Goal: Task Accomplishment & Management: Use online tool/utility

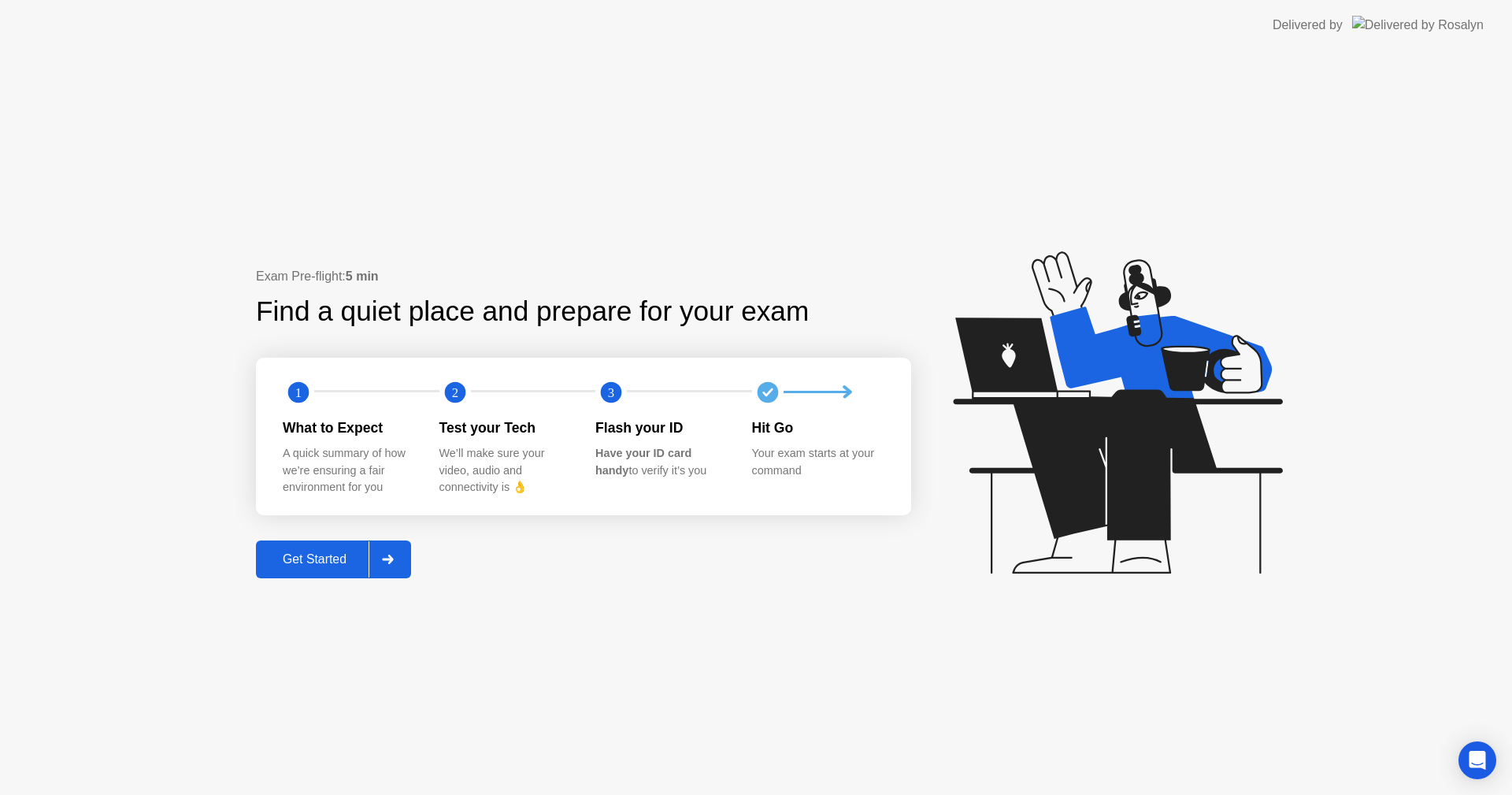
click at [411, 559] on button "Get Started" at bounding box center [333, 559] width 155 height 38
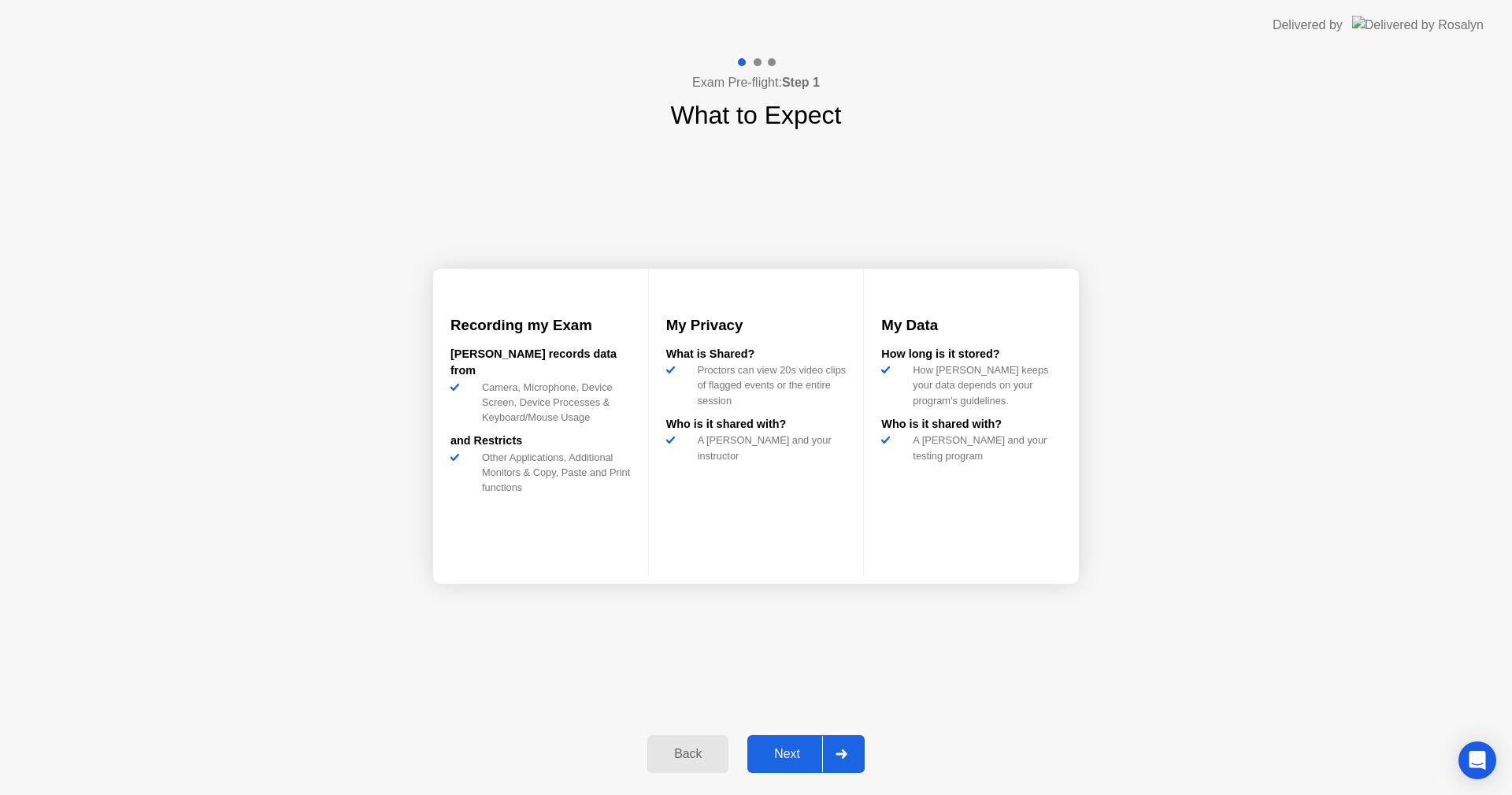
click at [405, 566] on div "Exam Pre-flight: Step 1 What to Expect Recording my Exam [PERSON_NAME] records …" at bounding box center [756, 422] width 1512 height 745
click at [847, 759] on div at bounding box center [841, 754] width 38 height 36
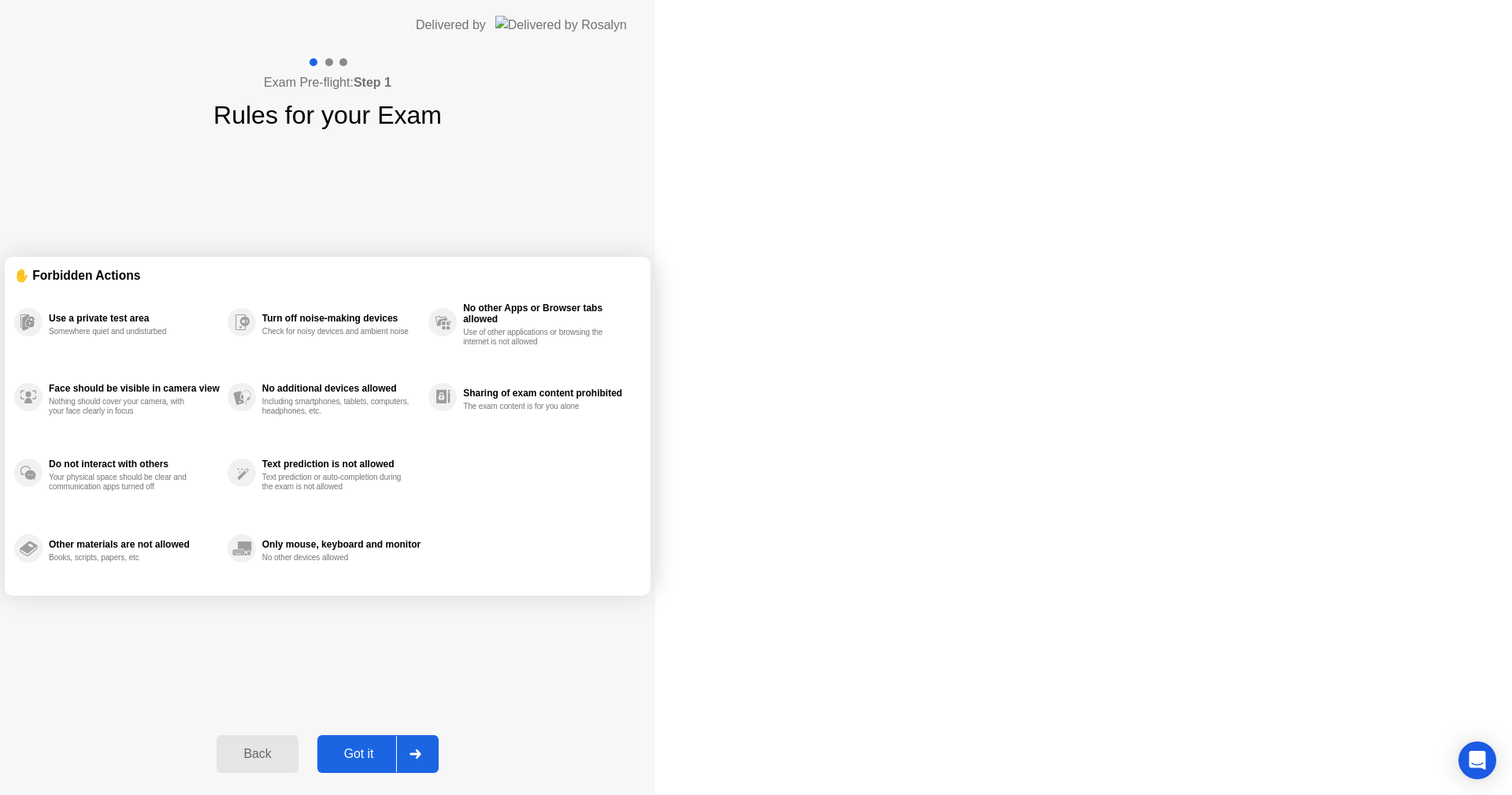
click at [434, 759] on div at bounding box center [415, 754] width 38 height 36
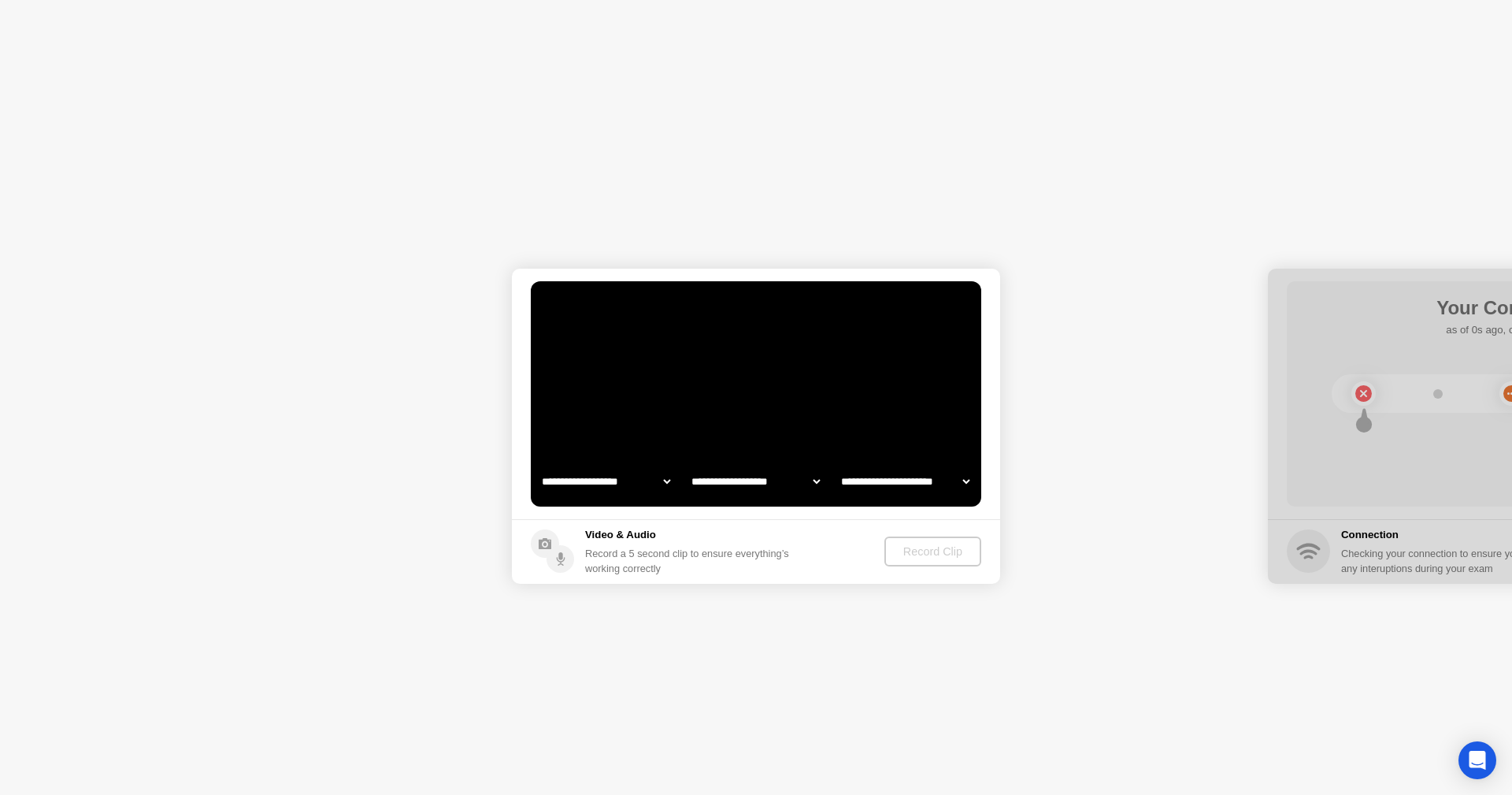
select select "**********"
select select "*******"
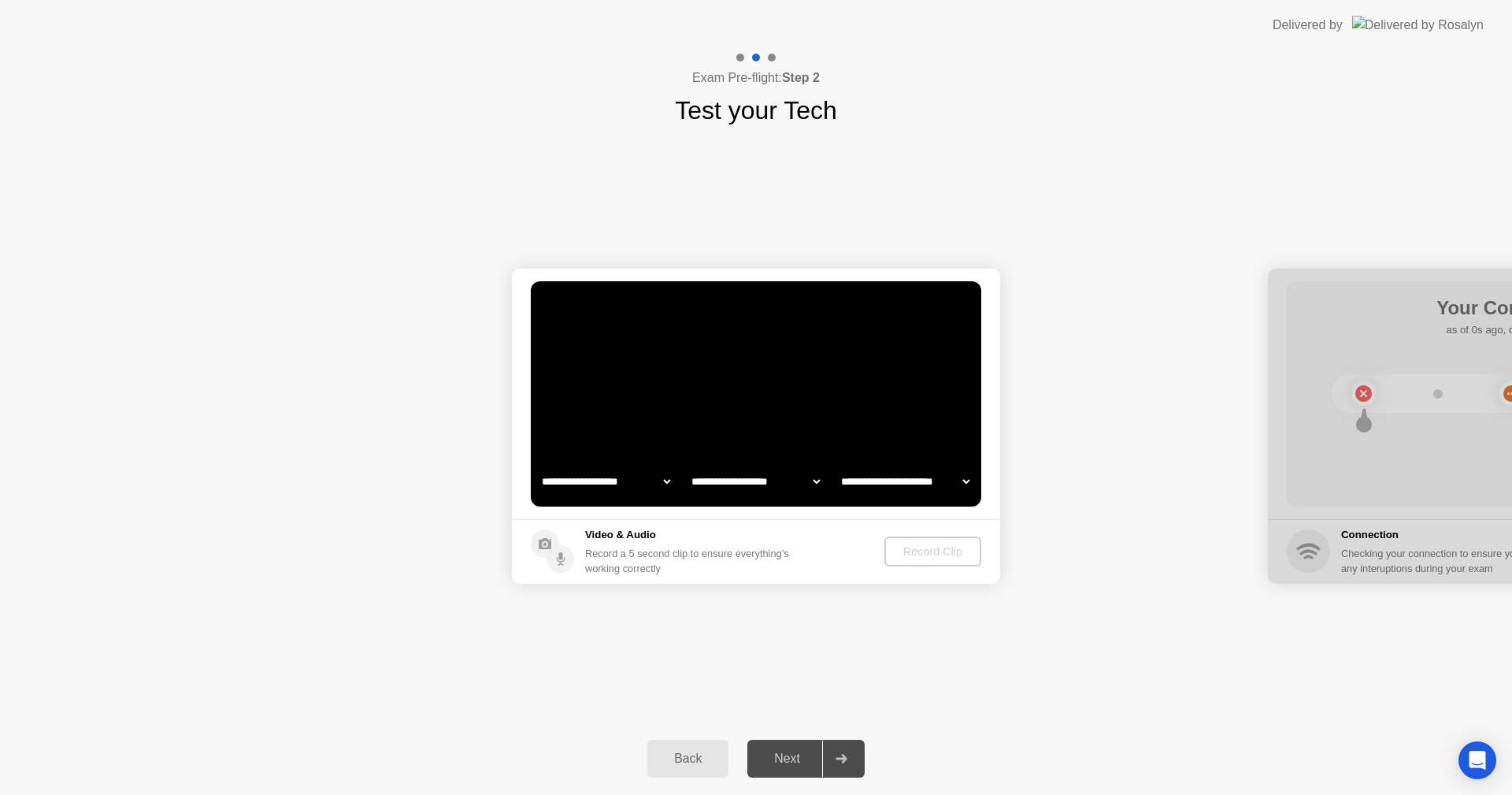
click at [800, 763] on div "Next" at bounding box center [787, 759] width 70 height 14
click at [632, 481] on select "**********" at bounding box center [606, 481] width 135 height 32
click at [947, 682] on div "**********" at bounding box center [756, 425] width 1512 height 593
click at [851, 752] on div at bounding box center [841, 759] width 38 height 36
select select "*******"
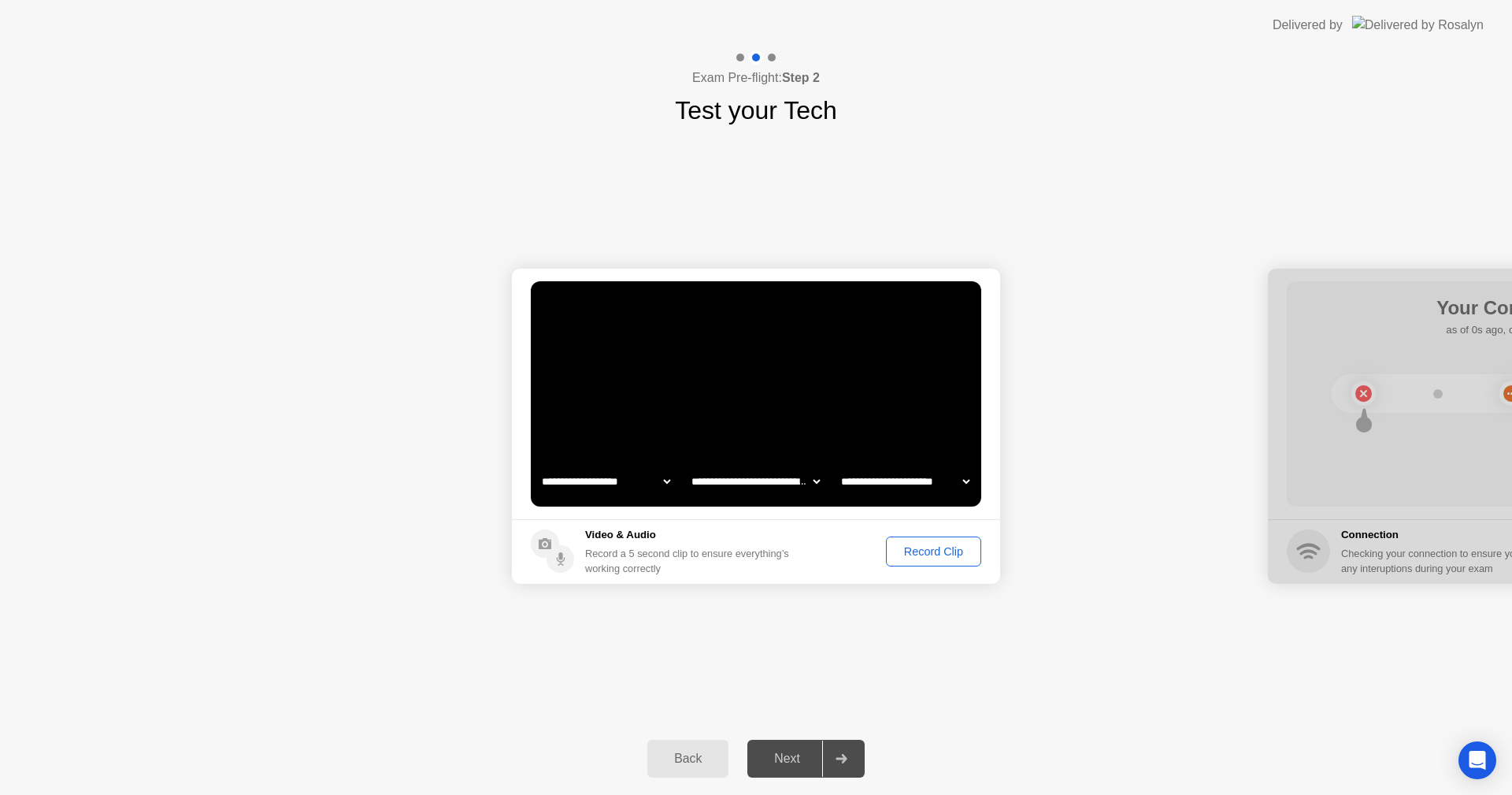
click at [851, 752] on div at bounding box center [841, 759] width 38 height 36
click at [936, 550] on div "Record Clip" at bounding box center [933, 552] width 84 height 13
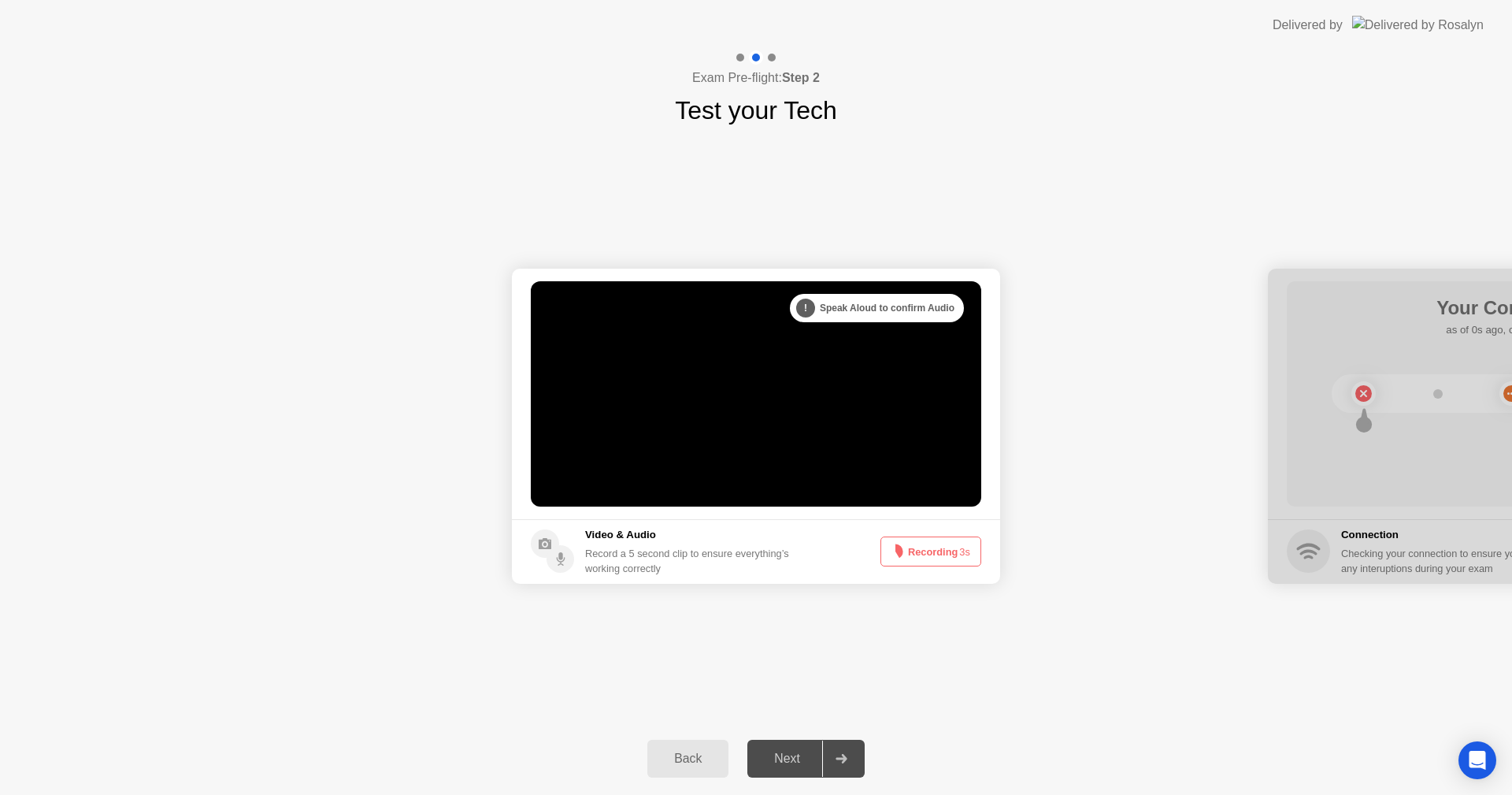
click at [932, 544] on button "Recording 3s" at bounding box center [931, 552] width 101 height 30
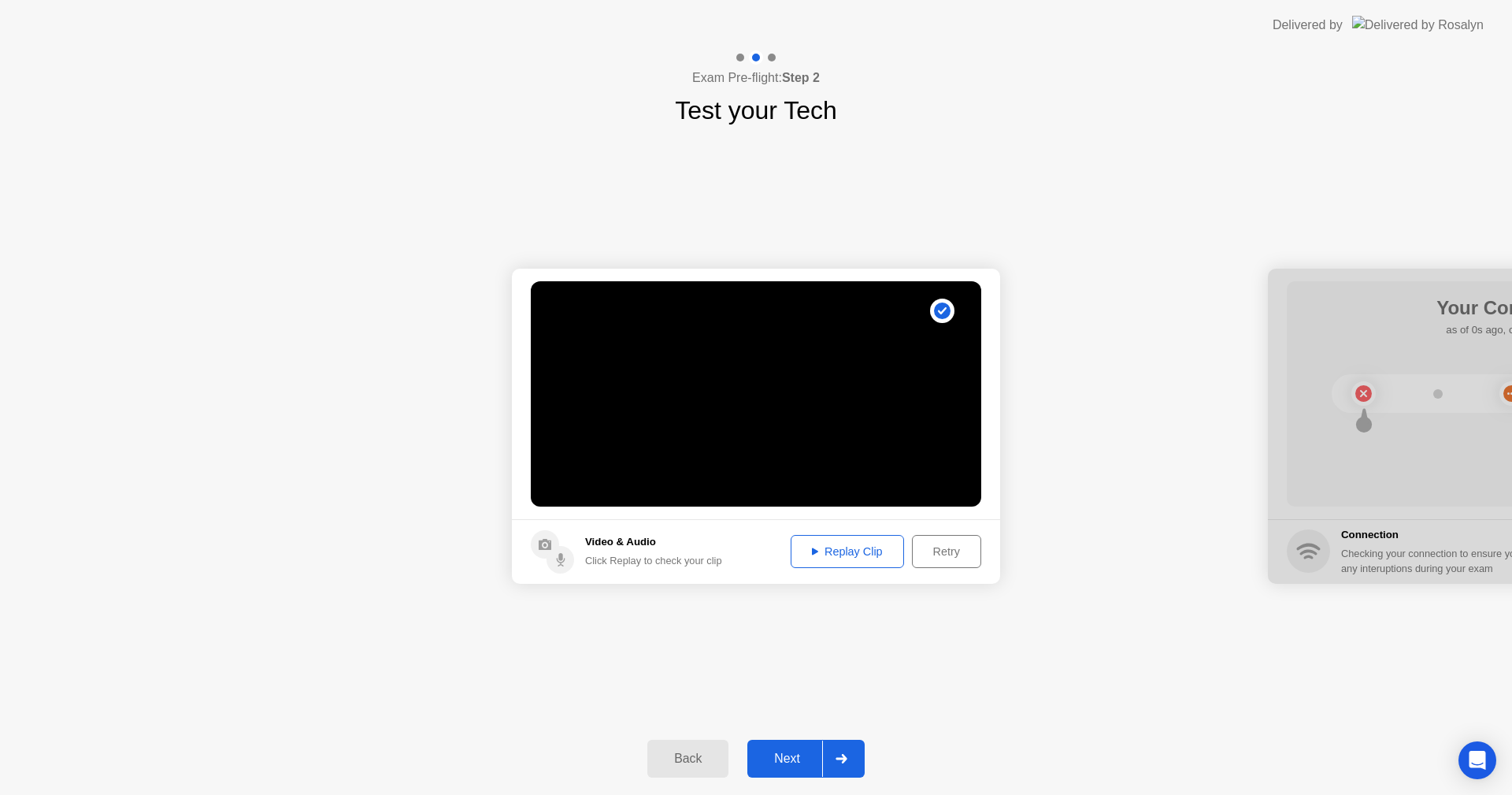
click at [843, 752] on div at bounding box center [841, 759] width 38 height 36
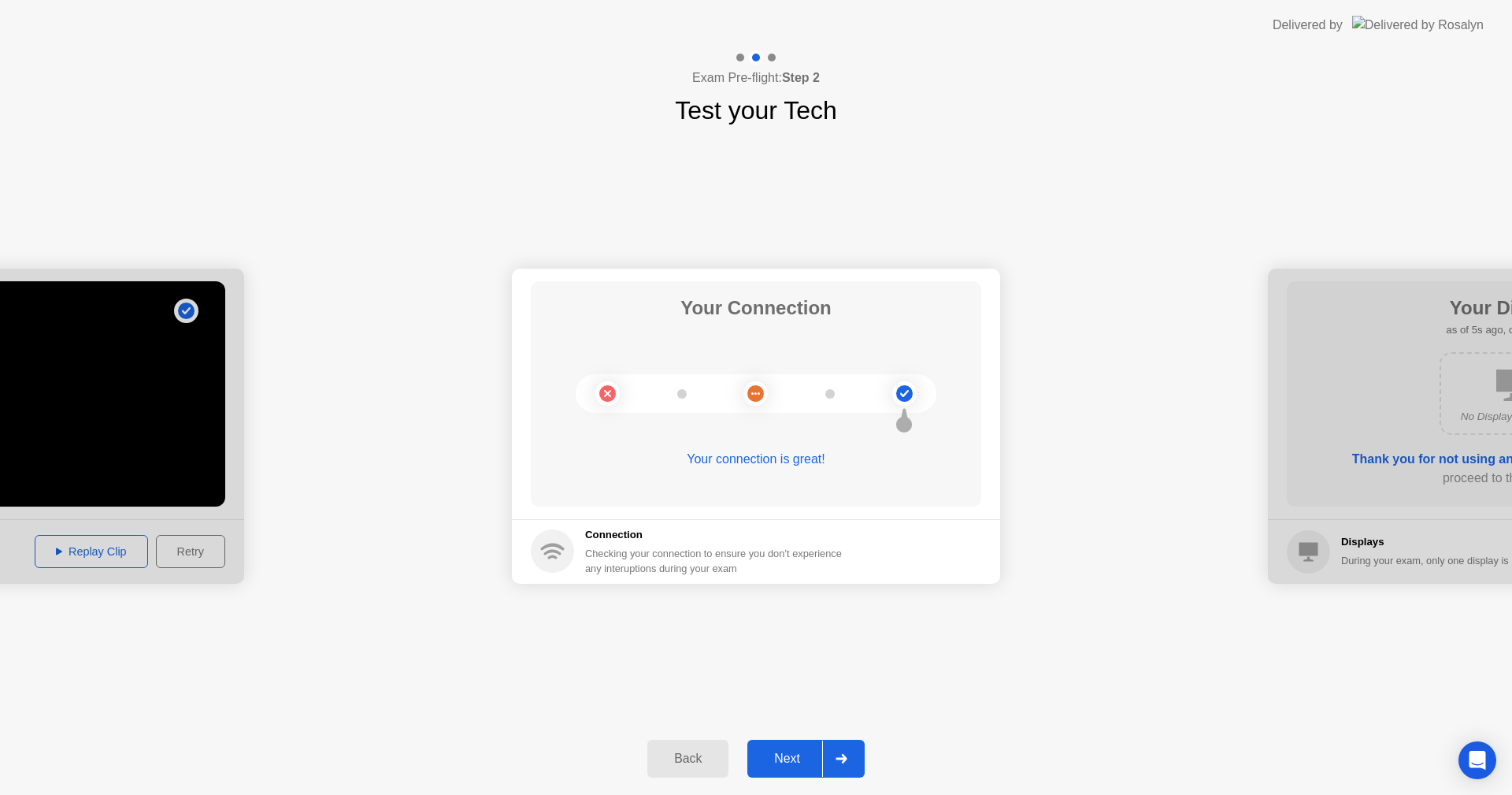
click at [843, 755] on icon at bounding box center [841, 759] width 11 height 9
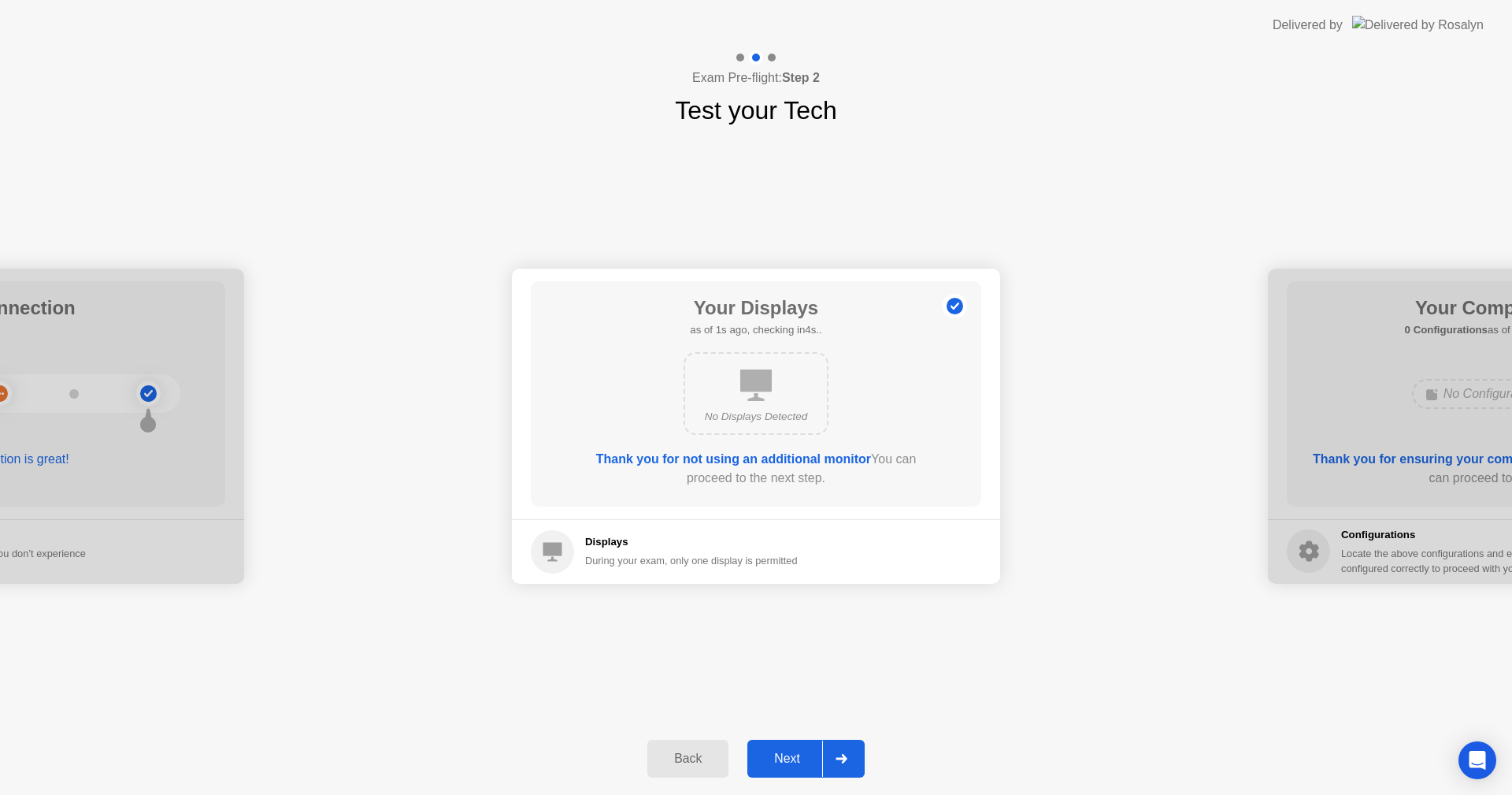
click at [850, 754] on div at bounding box center [841, 759] width 38 height 36
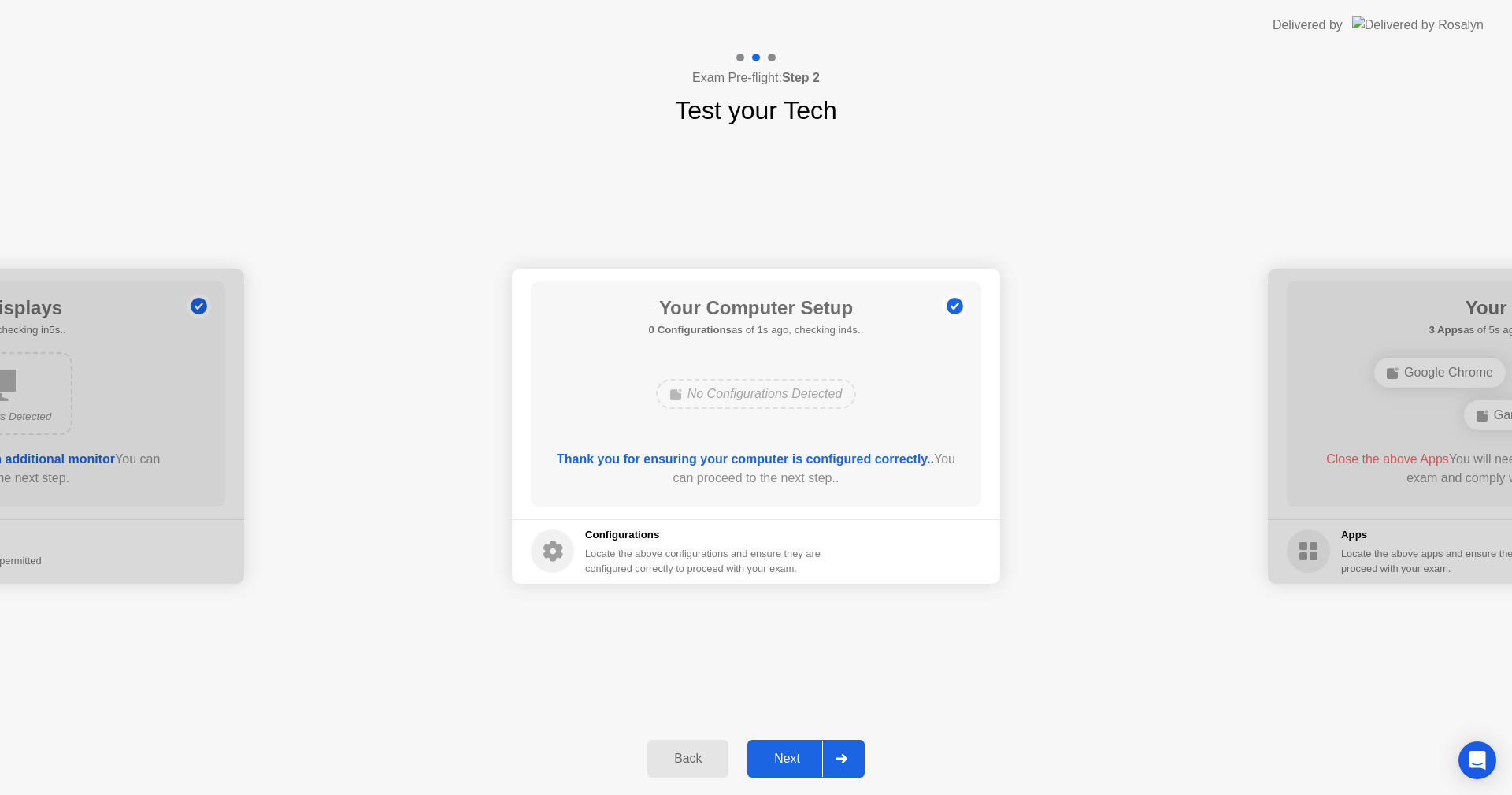
click at [850, 754] on div at bounding box center [841, 759] width 38 height 36
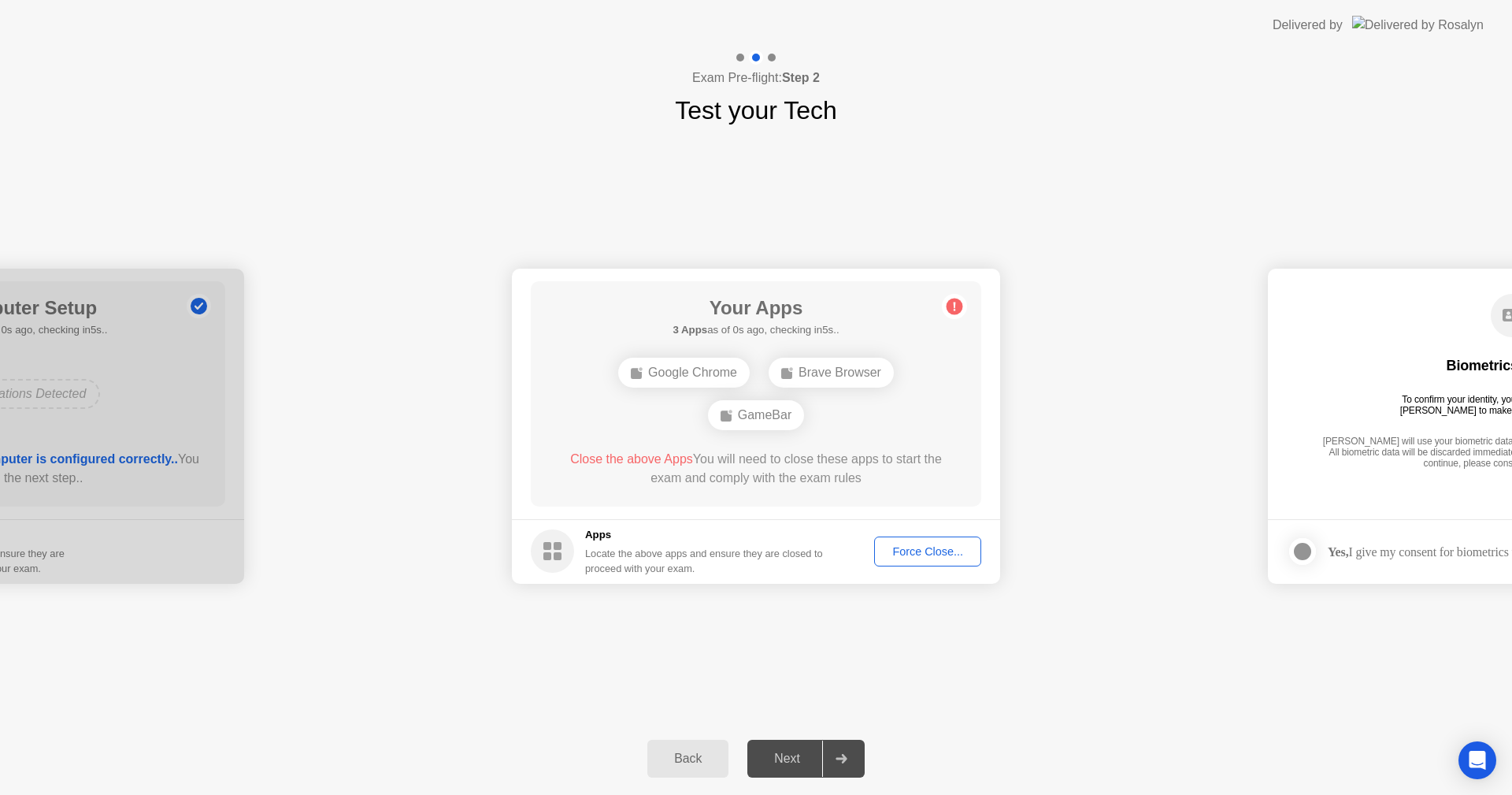
click at [700, 366] on div "Google Chrome" at bounding box center [684, 373] width 132 height 30
click at [911, 558] on div "Force Close..." at bounding box center [928, 552] width 96 height 13
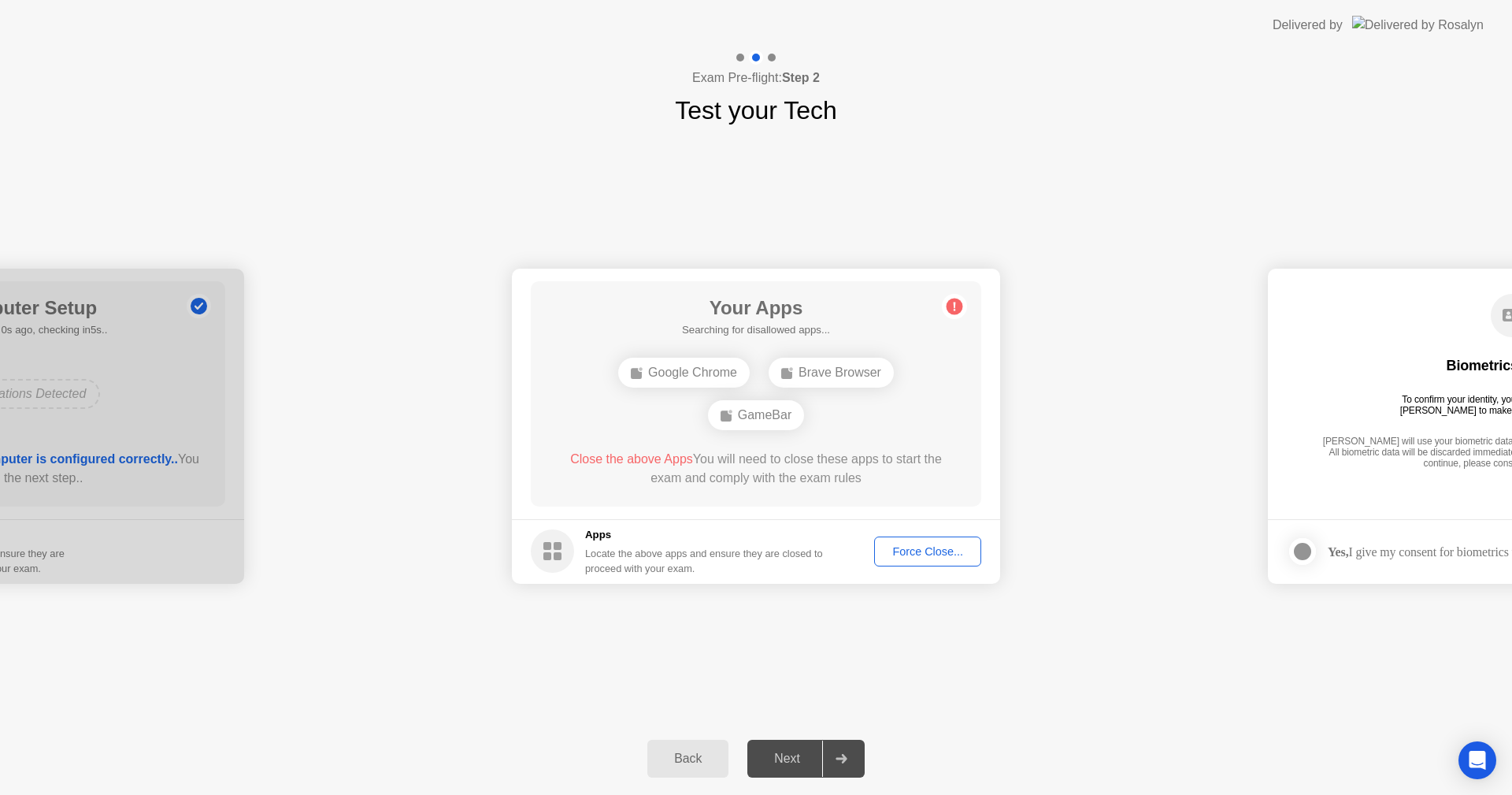
click at [855, 756] on div at bounding box center [841, 759] width 38 height 36
drag, startPoint x: 906, startPoint y: 552, endPoint x: 834, endPoint y: 663, distance: 132.3
click at [833, 651] on div "**********" at bounding box center [756, 425] width 1512 height 593
click at [836, 769] on div at bounding box center [841, 759] width 38 height 36
click at [679, 391] on div "Google Chrome Brave Browser GameBar" at bounding box center [756, 394] width 361 height 85
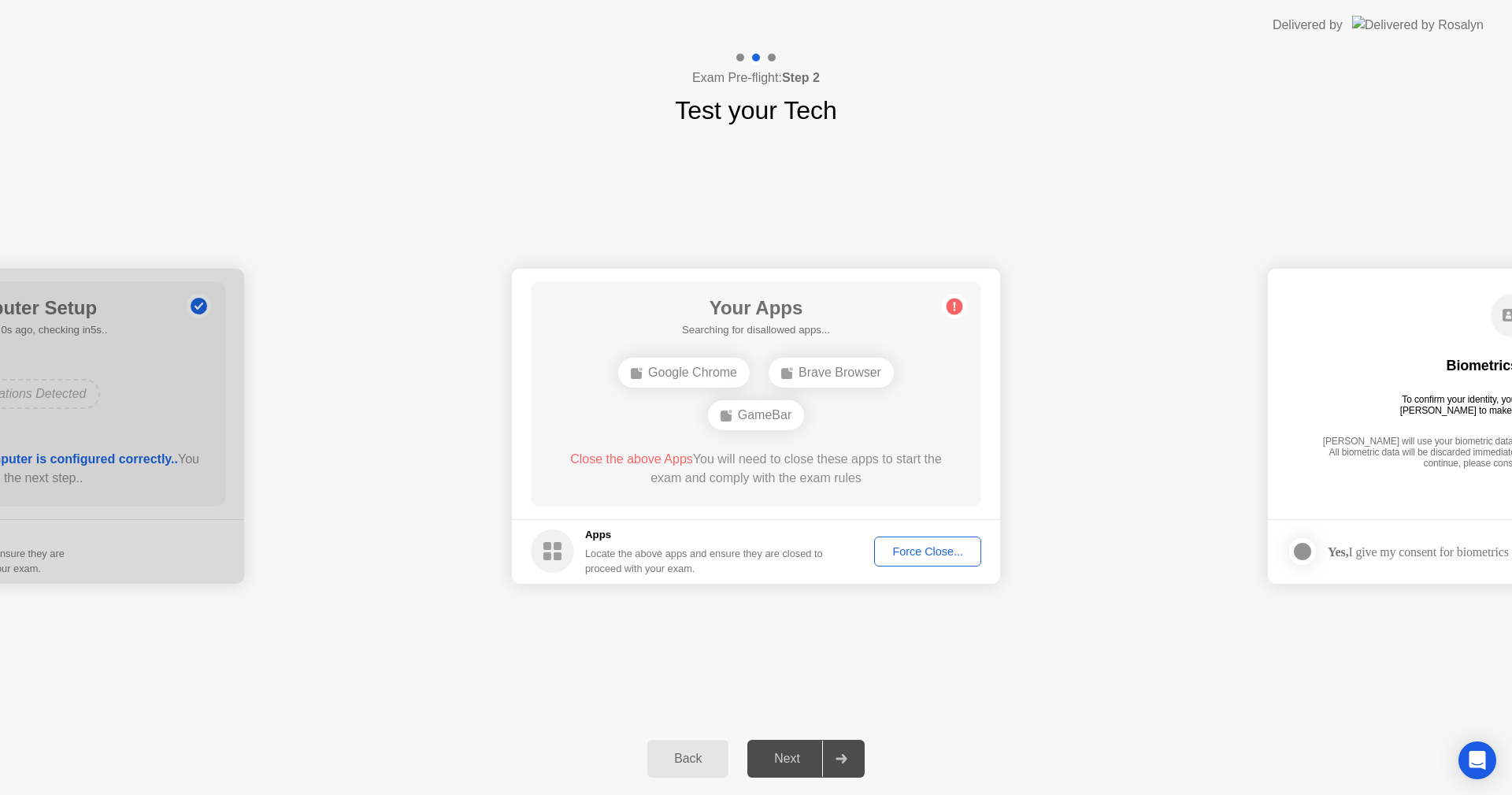
click at [691, 353] on div "Google Chrome Brave Browser GameBar" at bounding box center [756, 394] width 361 height 85
click at [684, 383] on div "Google Chrome" at bounding box center [684, 373] width 132 height 30
click at [642, 471] on div "Close the above Apps You will need to close these apps to start the exam and co…" at bounding box center [756, 469] width 406 height 38
click at [904, 575] on footer "Apps Locate the above apps and ensure they are closed to proceed with your exam…" at bounding box center [756, 552] width 488 height 65
click at [925, 555] on div "Force Close..." at bounding box center [928, 552] width 96 height 13
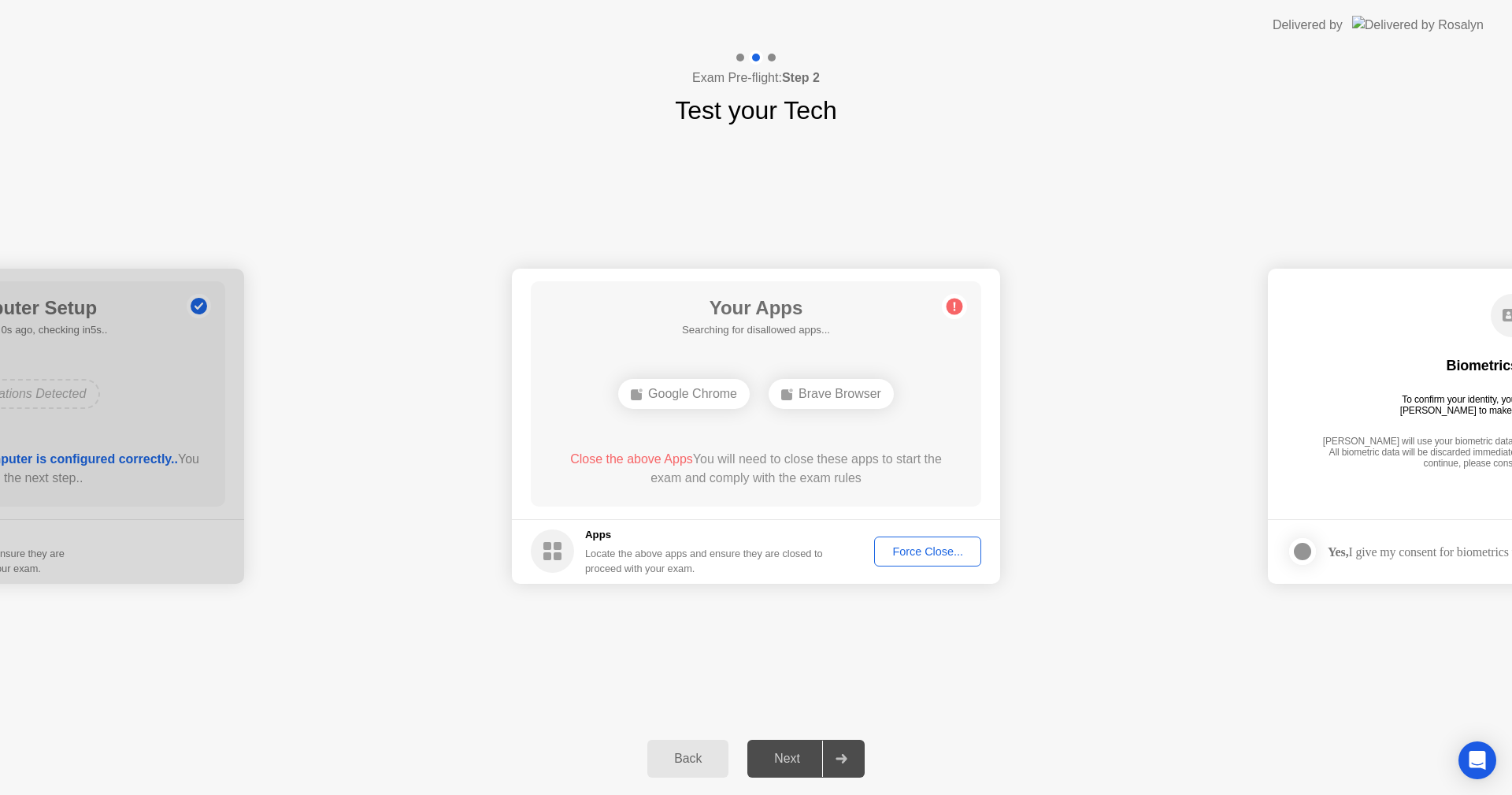
click at [888, 678] on div "**********" at bounding box center [756, 425] width 1512 height 593
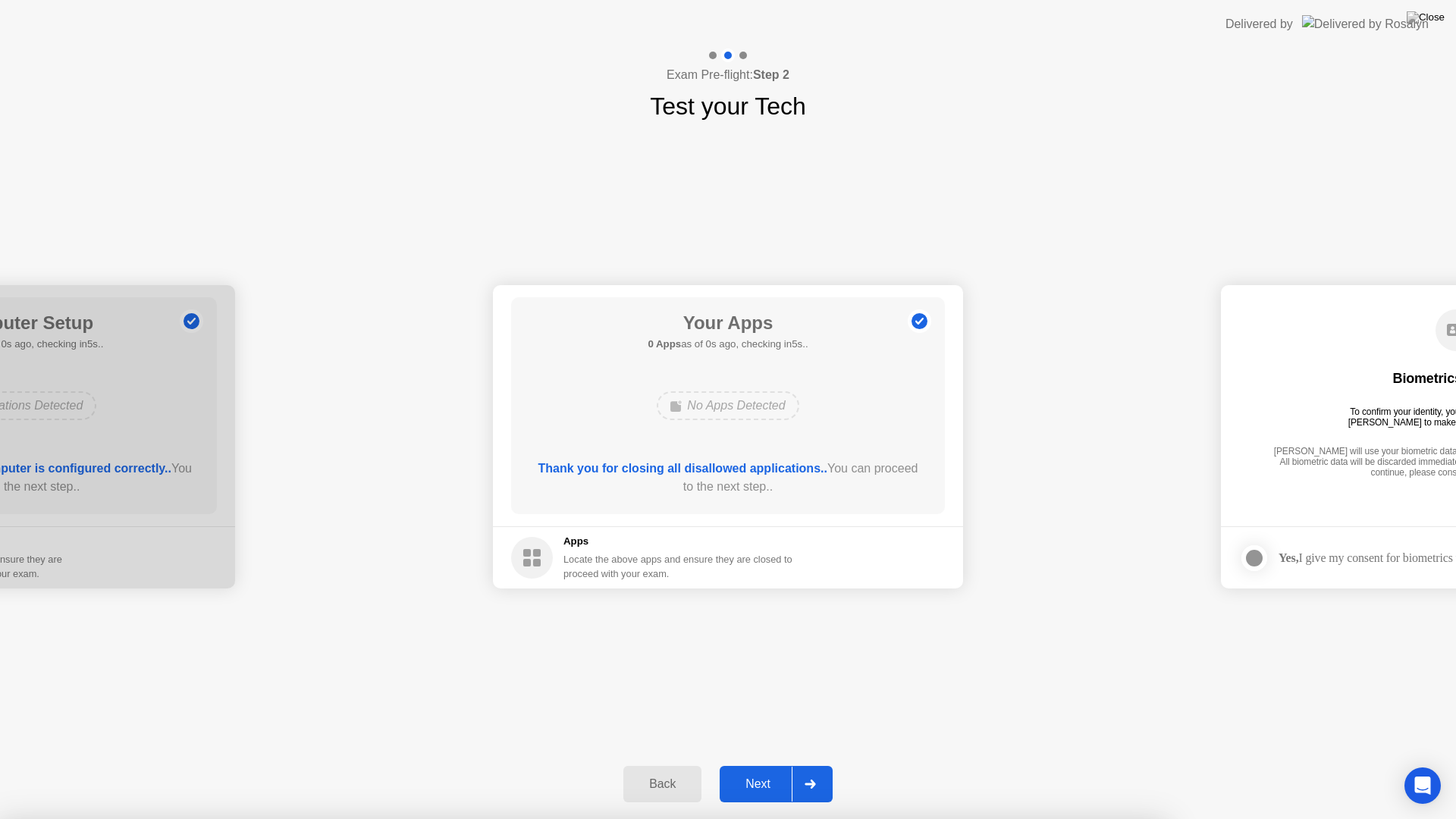
click at [825, 764] on div at bounding box center [810, 784] width 36 height 35
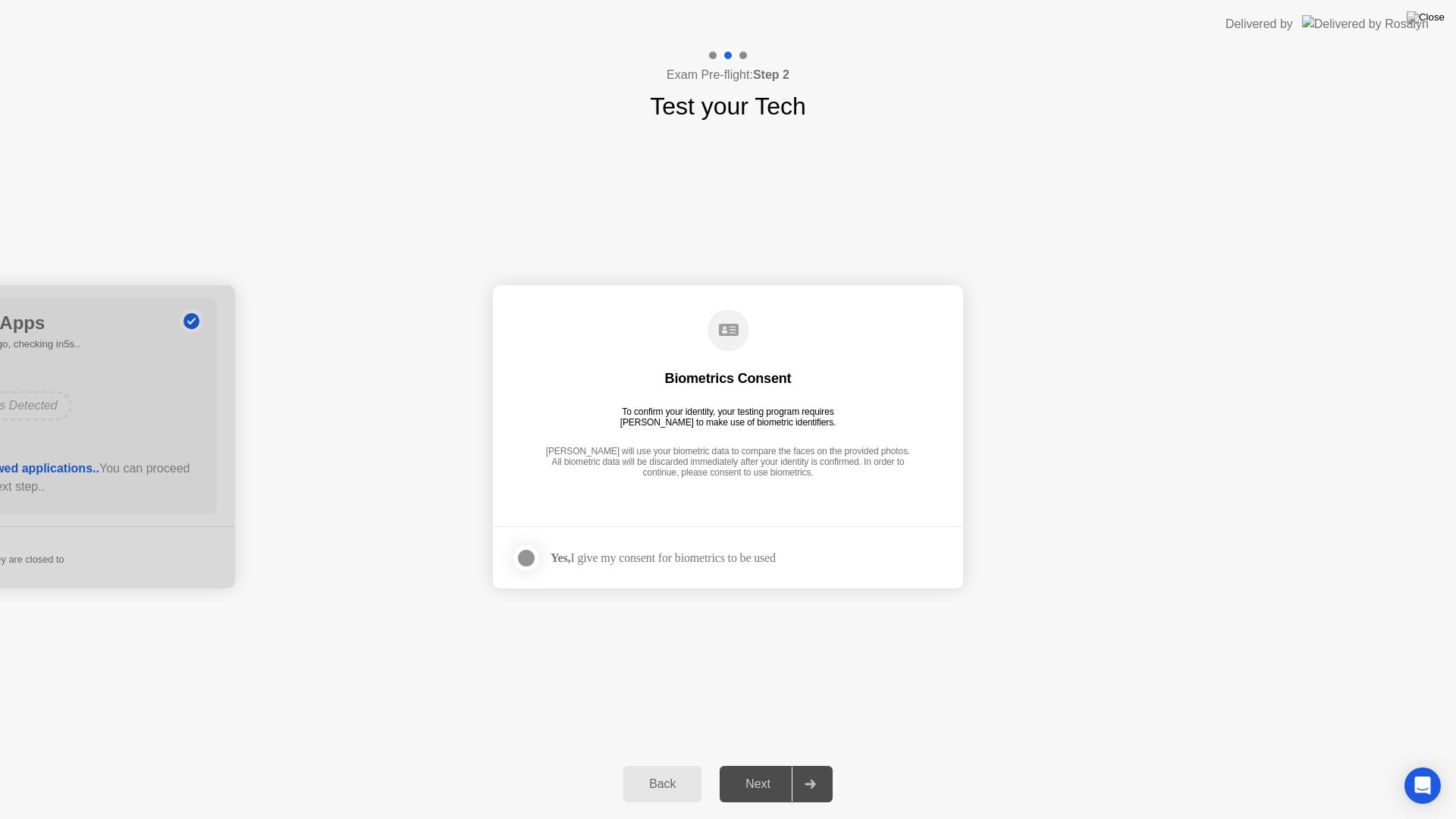
click at [519, 553] on div at bounding box center [526, 558] width 18 height 18
click at [759, 764] on button "Next" at bounding box center [776, 784] width 113 height 36
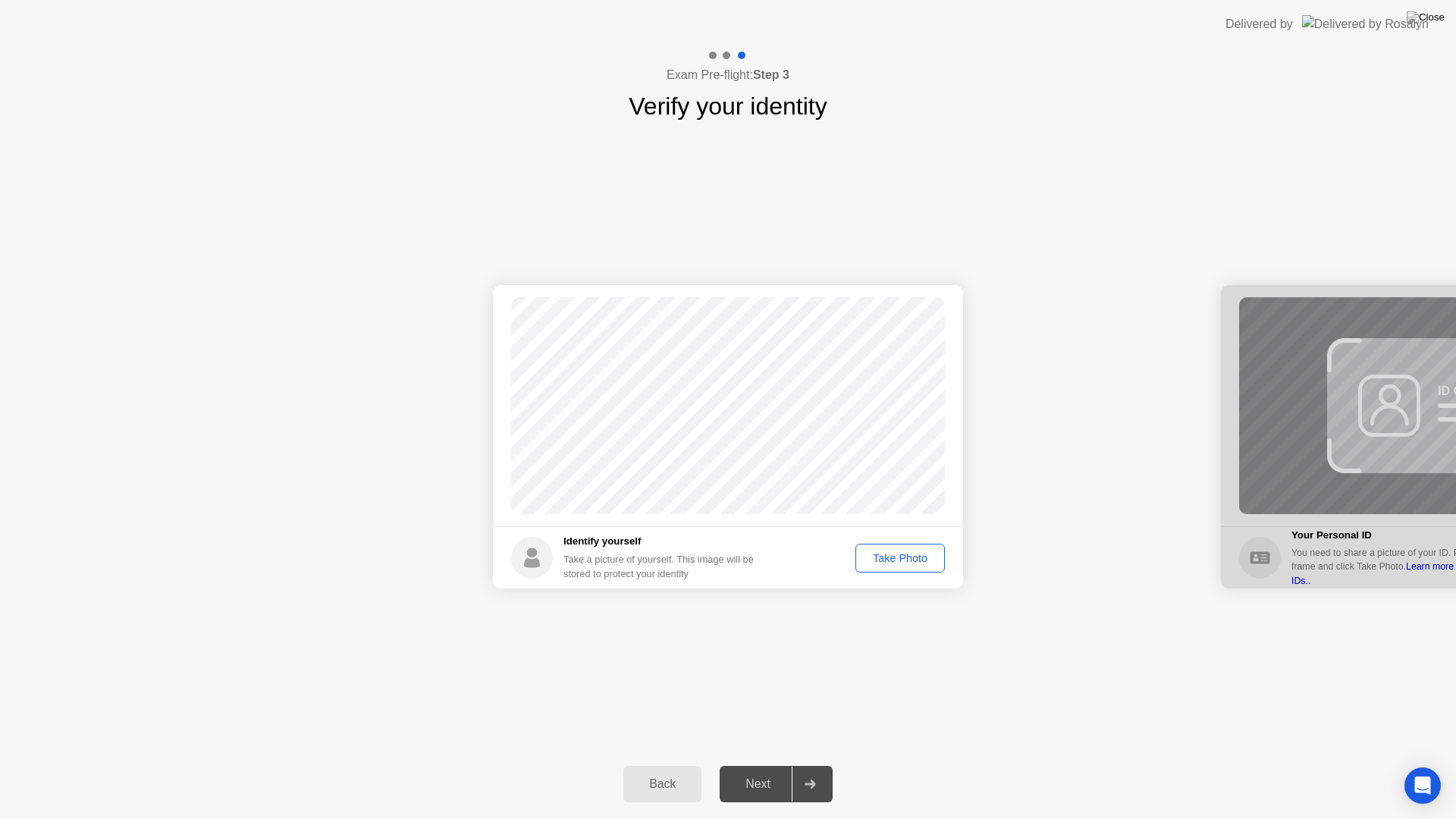
click at [924, 557] on div "Take Photo" at bounding box center [900, 558] width 79 height 12
click at [760, 764] on div "Back Next" at bounding box center [728, 784] width 1456 height 70
click at [760, 764] on div "Next" at bounding box center [758, 784] width 67 height 14
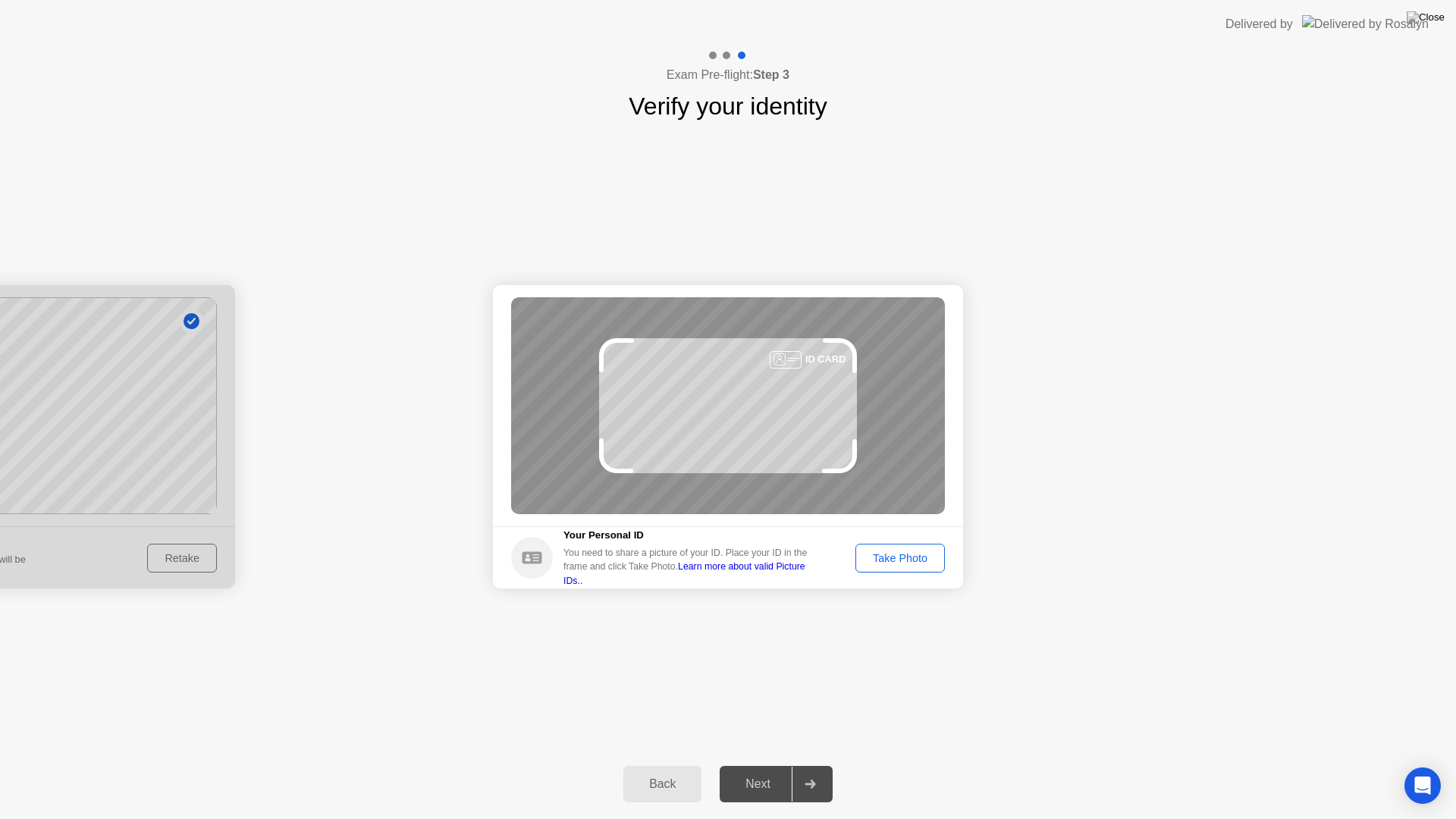
click at [867, 560] on div "Take Photo" at bounding box center [900, 558] width 79 height 12
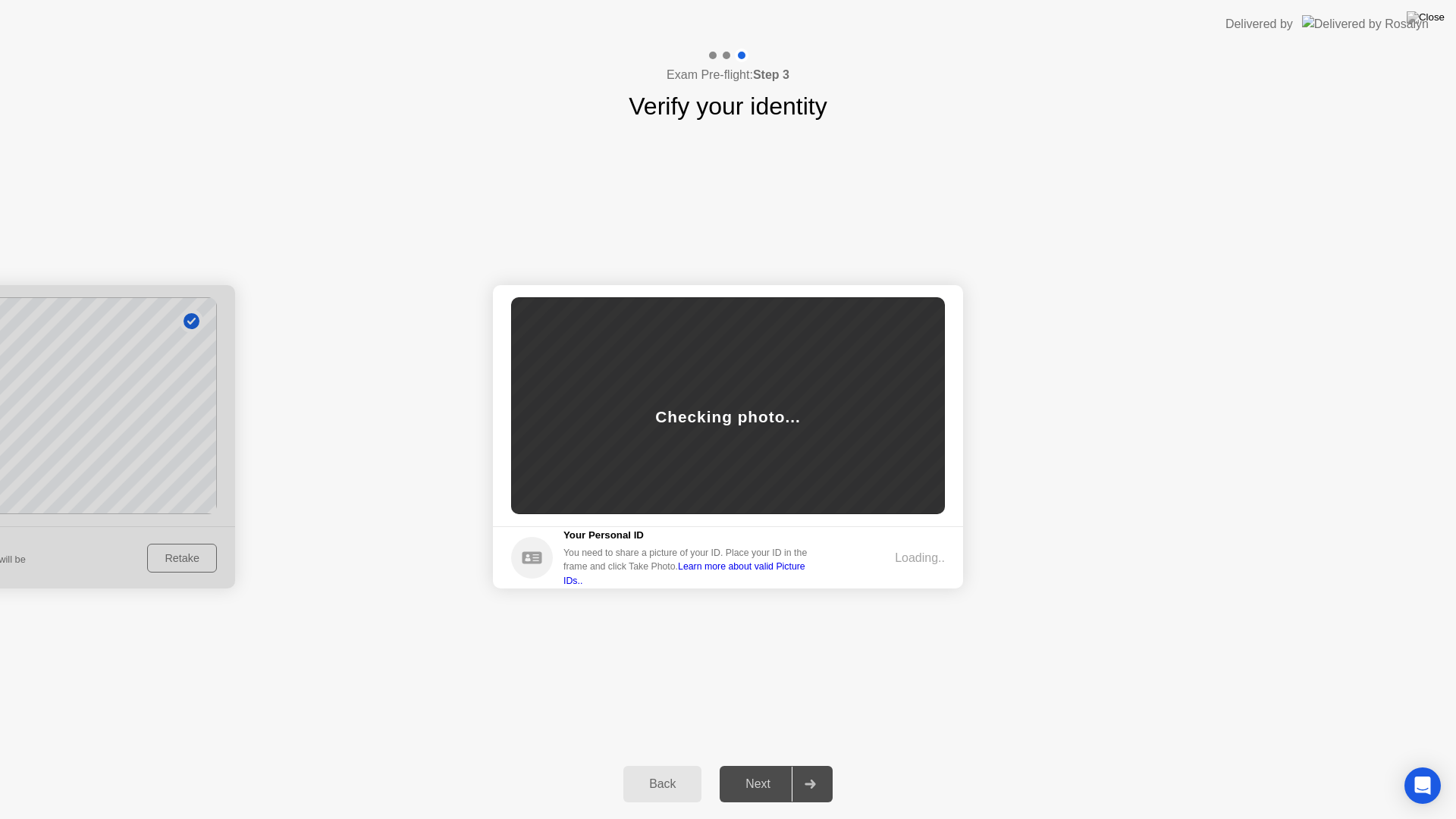
click at [867, 560] on div "Loading.." at bounding box center [895, 558] width 100 height 18
click at [814, 764] on div at bounding box center [810, 784] width 36 height 35
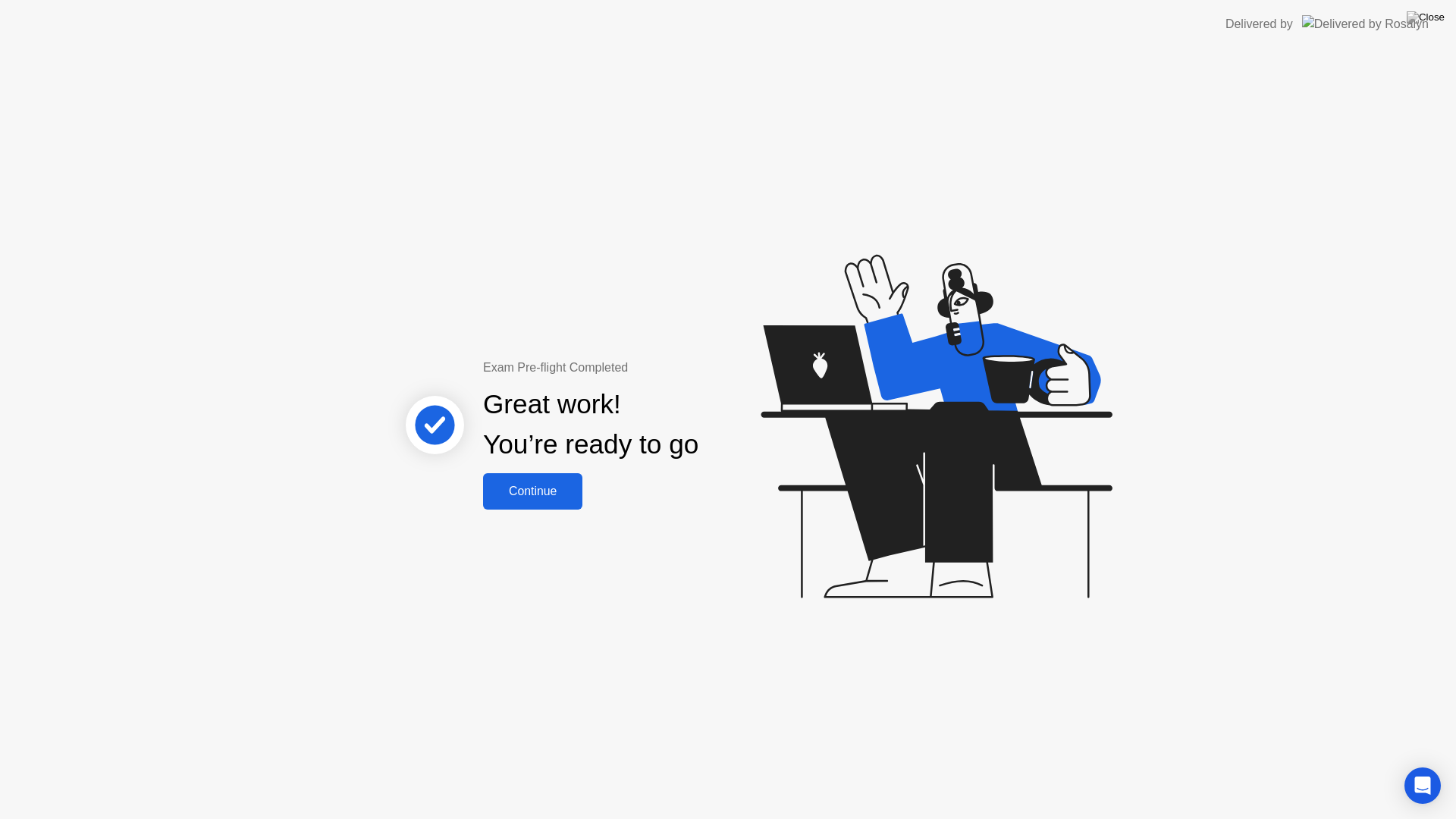
click at [535, 491] on div "Continue" at bounding box center [532, 491] width 90 height 14
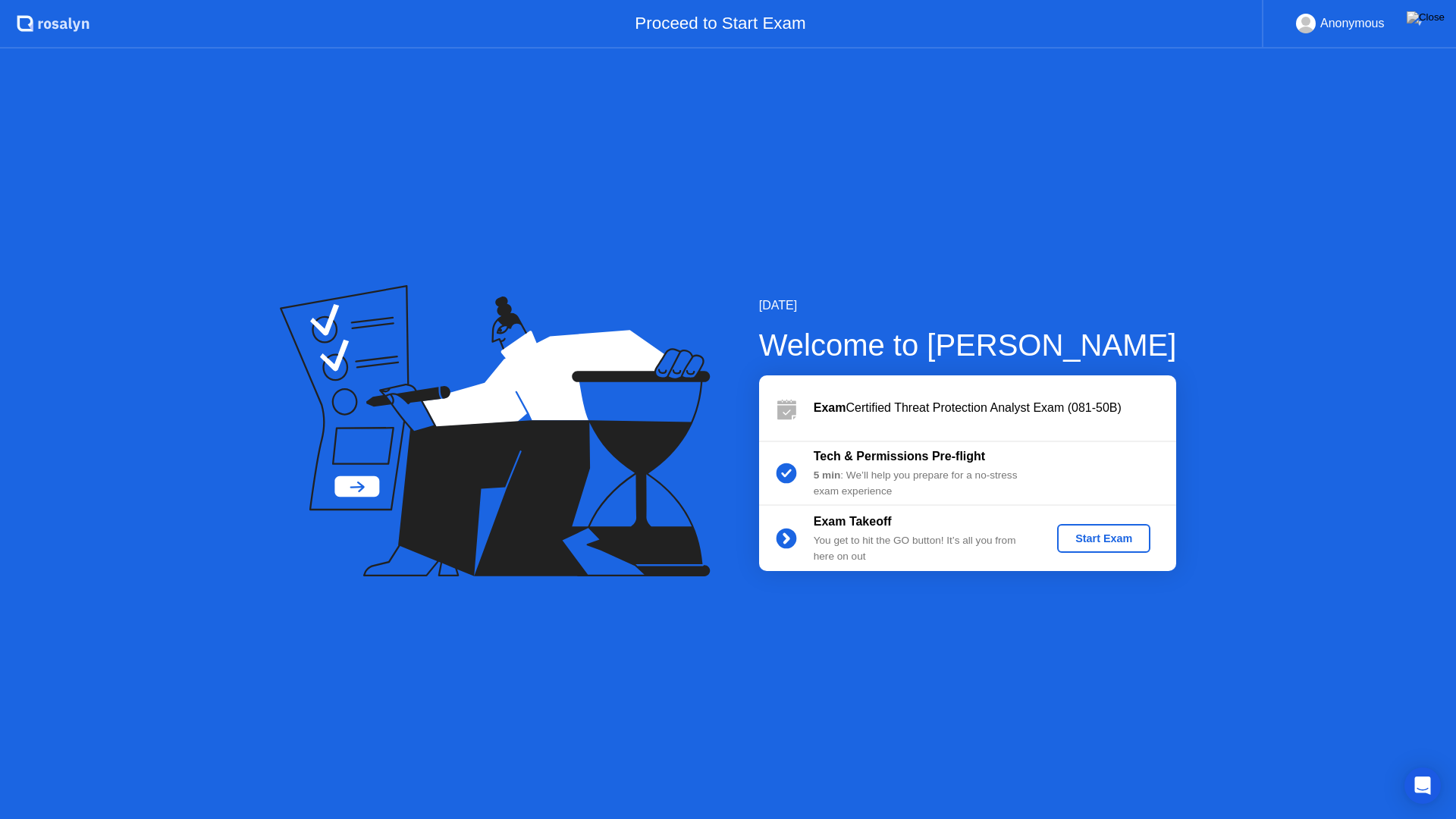
click at [1090, 529] on button "Start Exam" at bounding box center [1103, 538] width 93 height 29
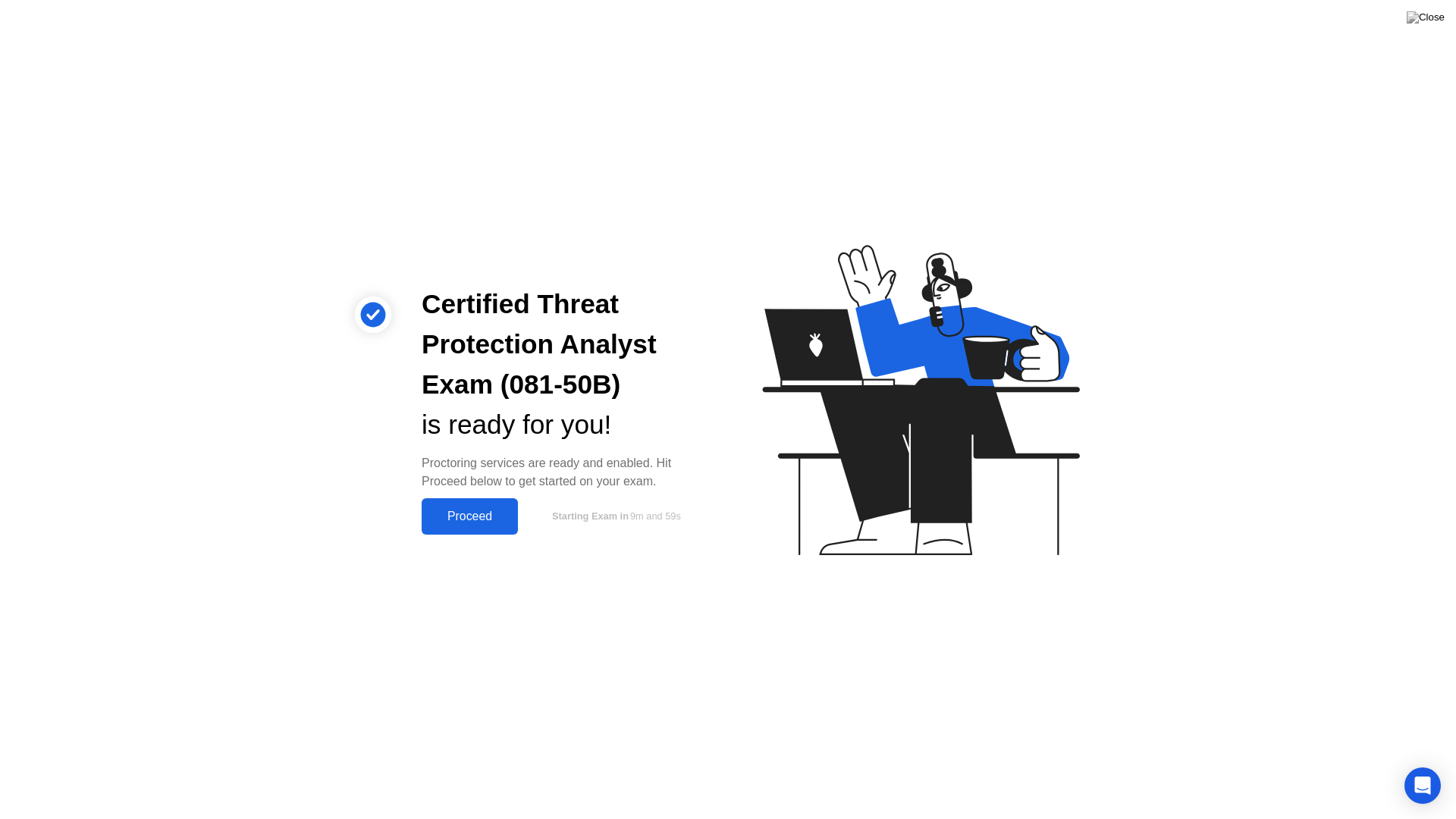
click at [470, 513] on div "Proceed" at bounding box center [469, 516] width 87 height 14
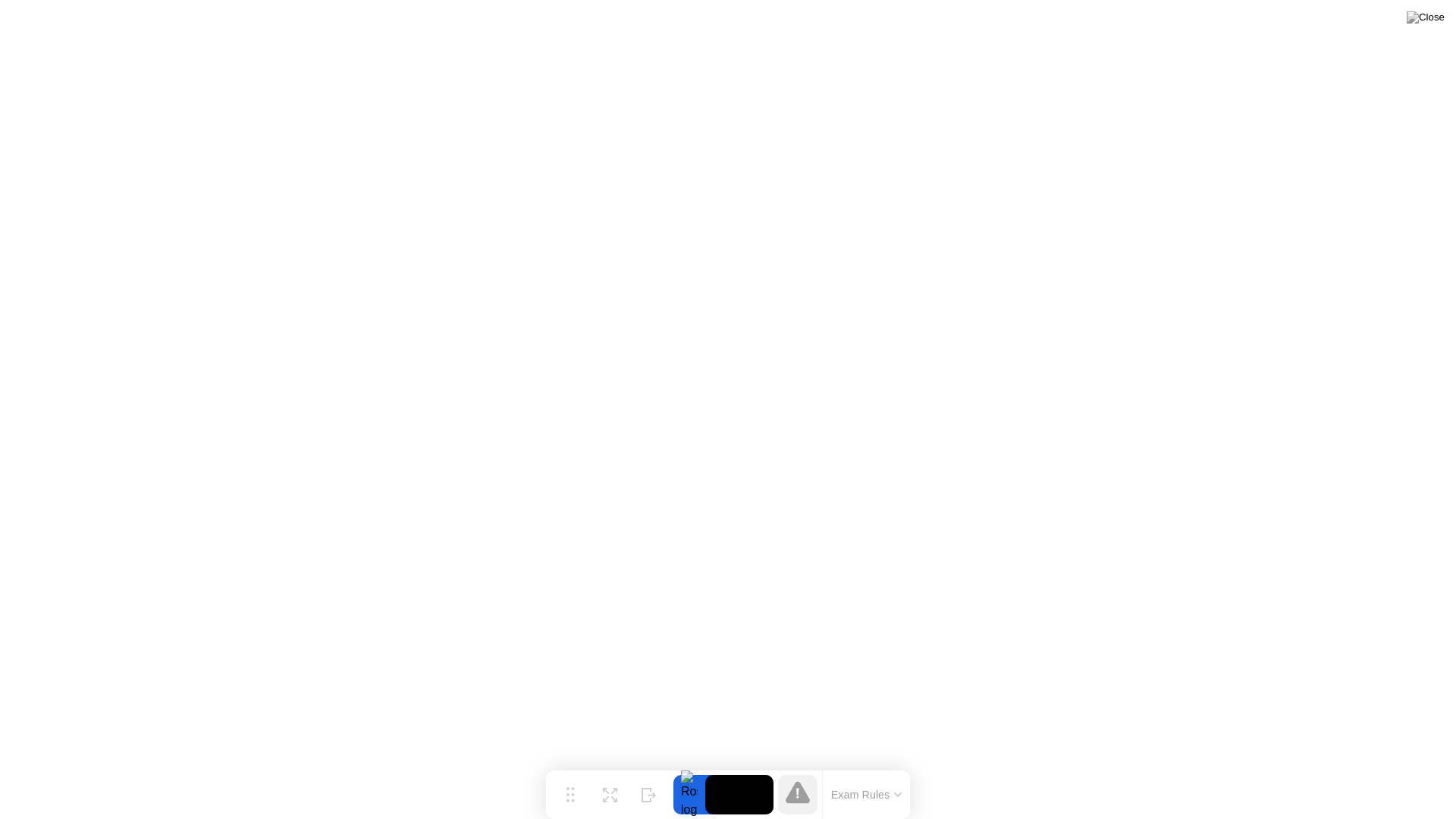
click at [695, 764] on div at bounding box center [689, 795] width 32 height 39
click at [856, 764] on div "Exam Rules" at bounding box center [866, 795] width 88 height 49
click at [802, 764] on icon at bounding box center [798, 792] width 24 height 22
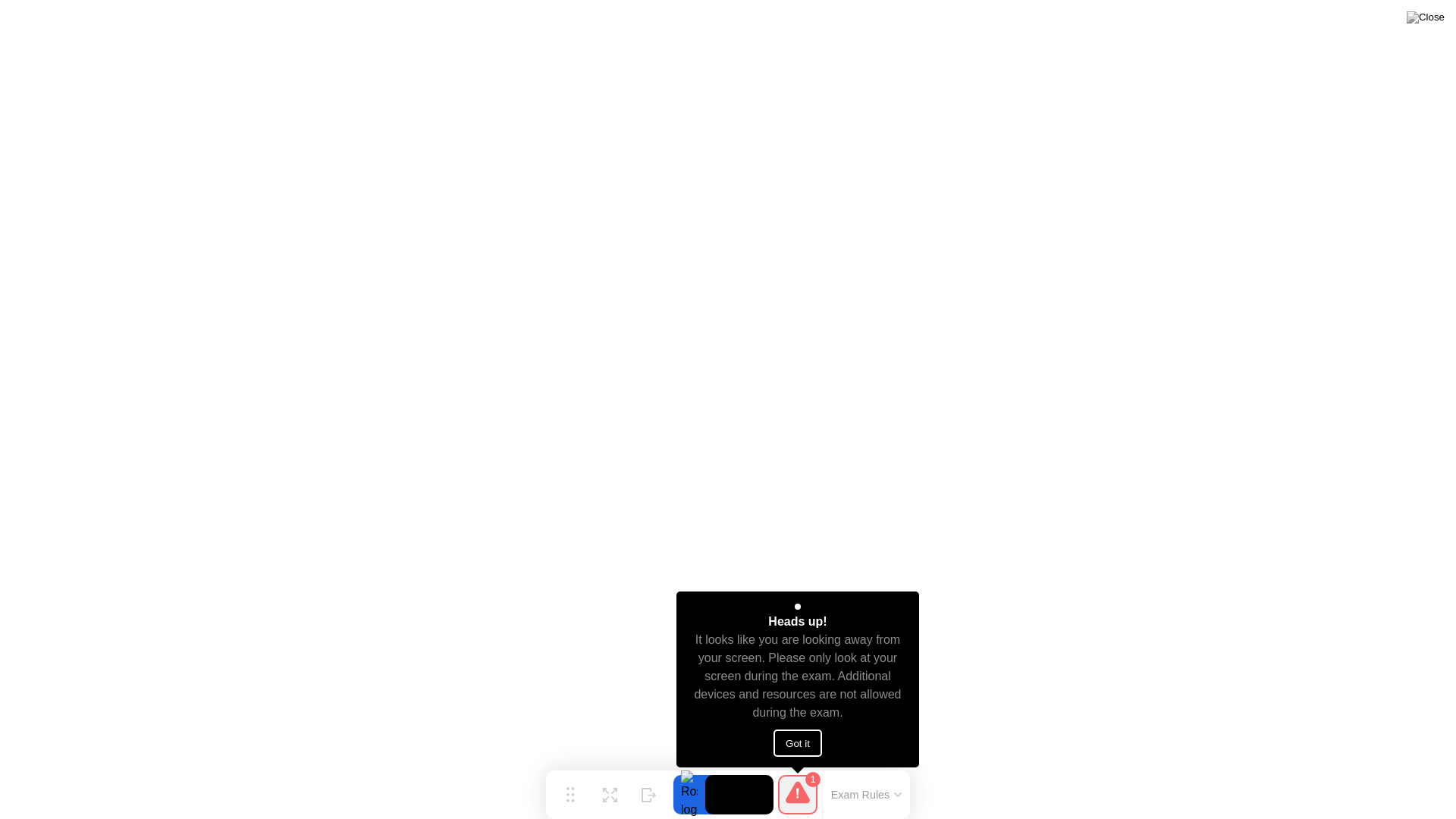
click at [803, 737] on button "Got it" at bounding box center [798, 743] width 49 height 27
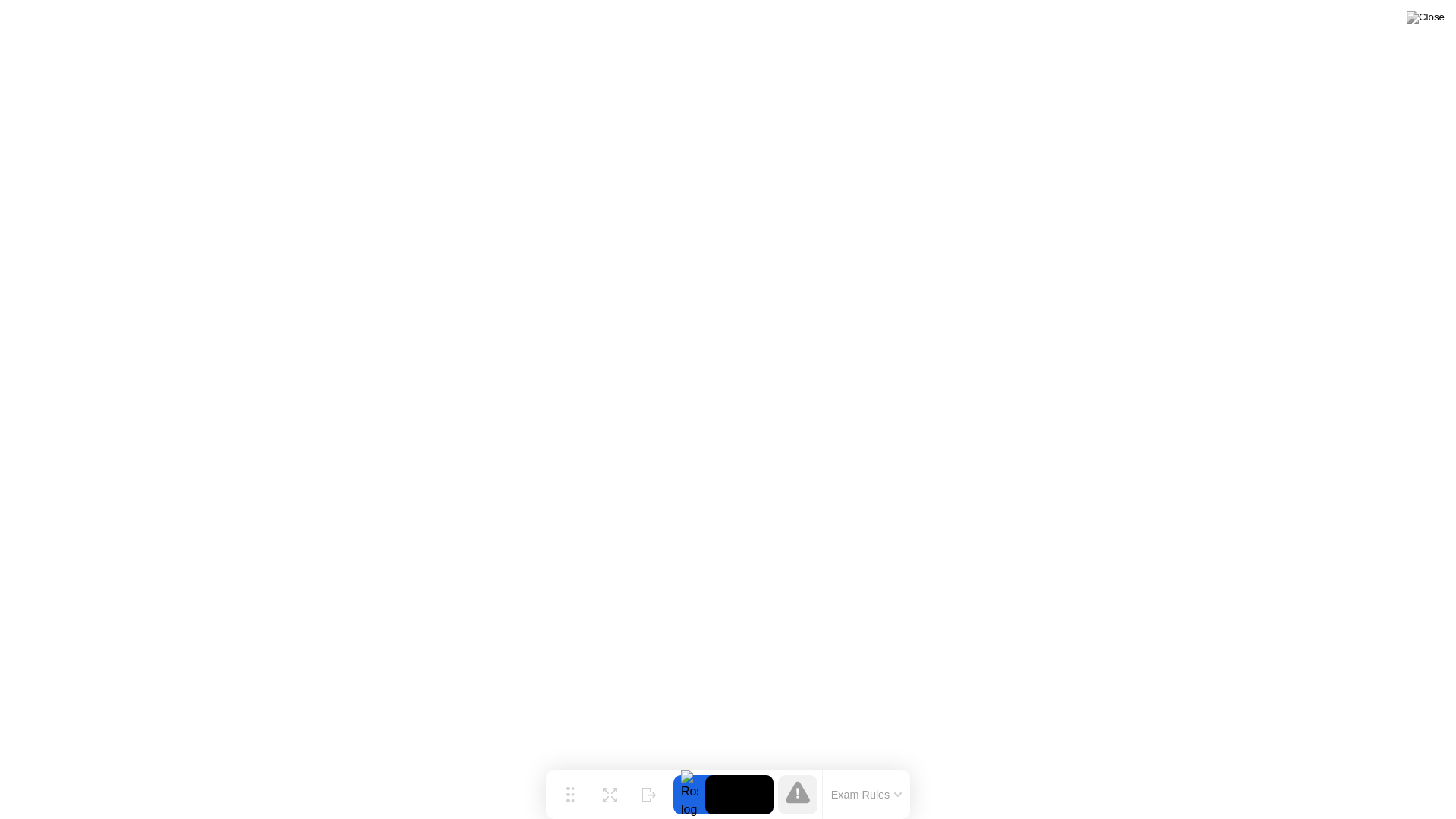
click at [726, 764] on video at bounding box center [739, 795] width 68 height 39
click at [810, 764] on div at bounding box center [798, 795] width 39 height 39
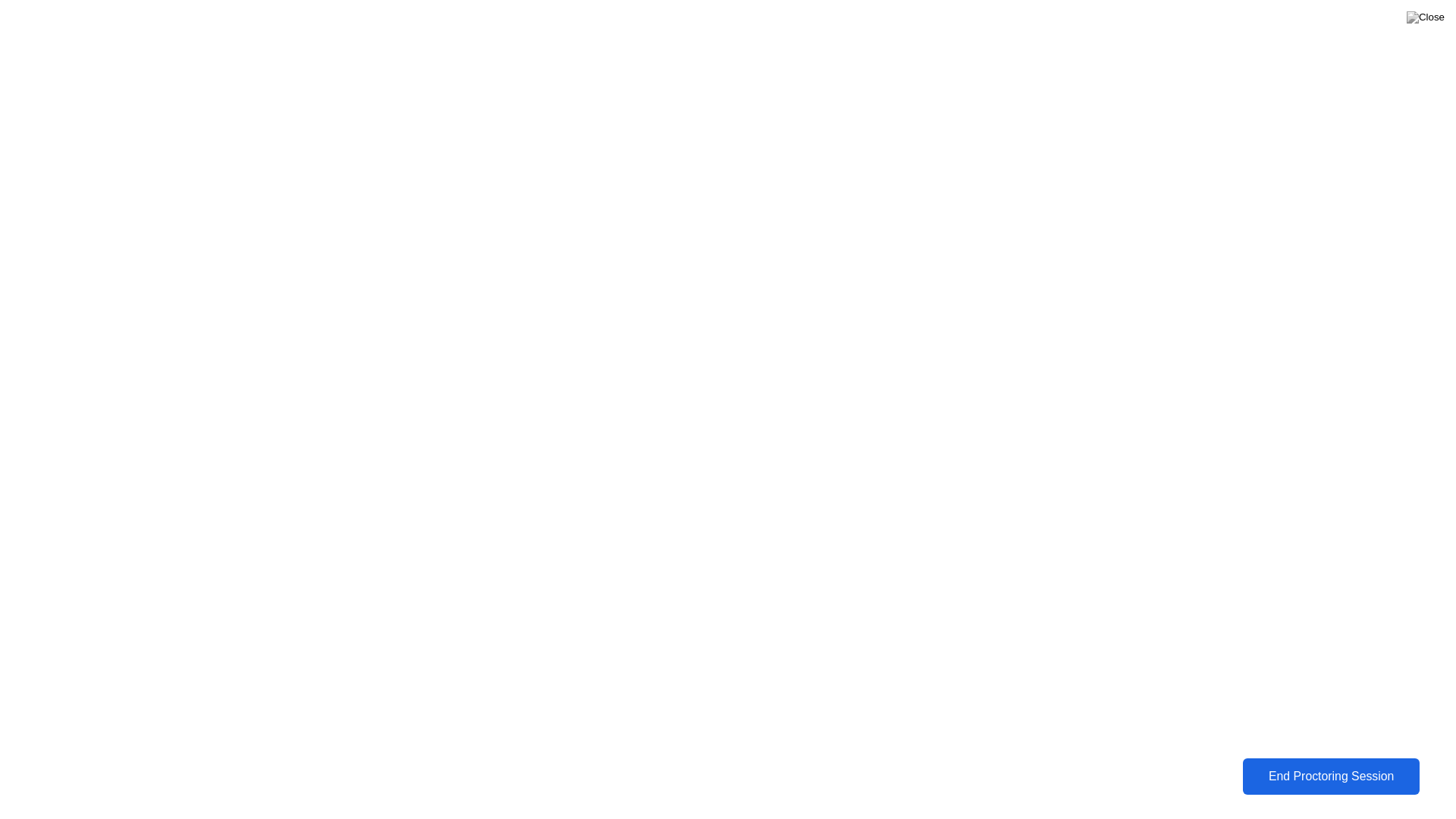
click at [1298, 764] on button "End Proctoring Session" at bounding box center [1331, 776] width 180 height 37
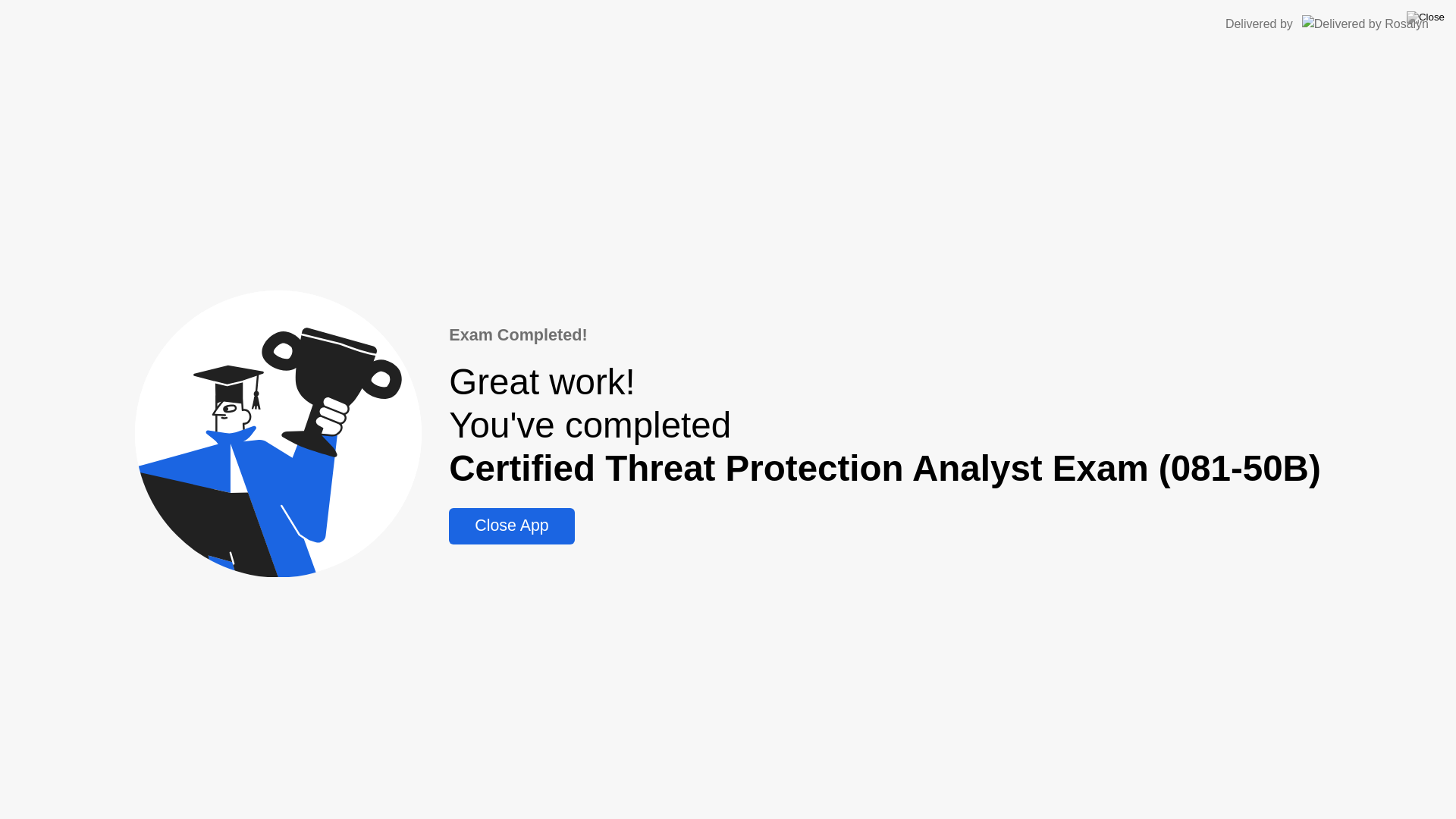
click at [500, 545] on div "Exam Completed! Great work! You've completed Certified Threat Protection Analys…" at bounding box center [728, 434] width 1456 height 770
click at [519, 519] on div "Close App" at bounding box center [511, 526] width 116 height 19
